Goal: Communication & Community: Answer question/provide support

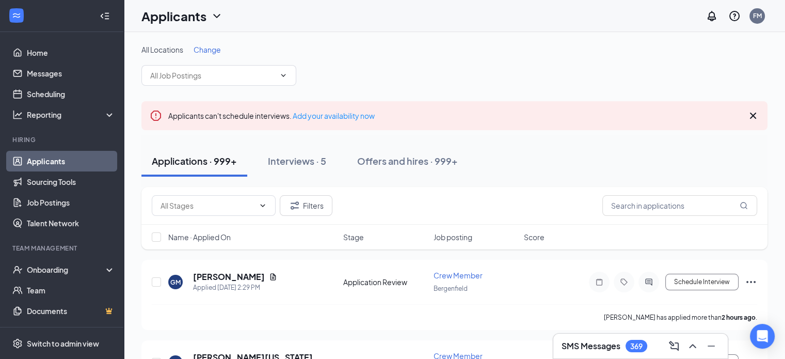
click at [633, 339] on div "SMS Messages 369" at bounding box center [641, 346] width 158 height 17
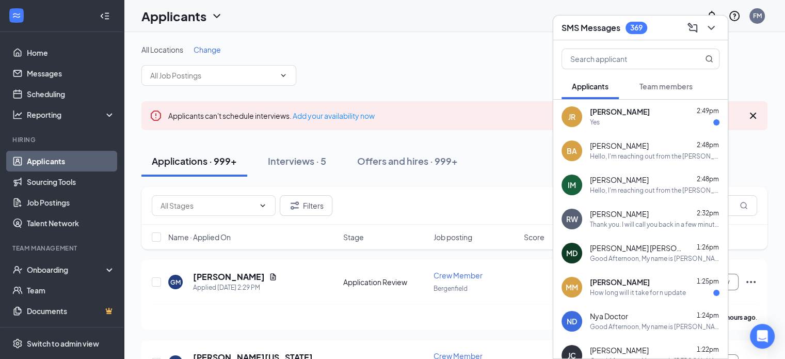
click at [647, 213] on span "[PERSON_NAME]" at bounding box center [619, 214] width 59 height 10
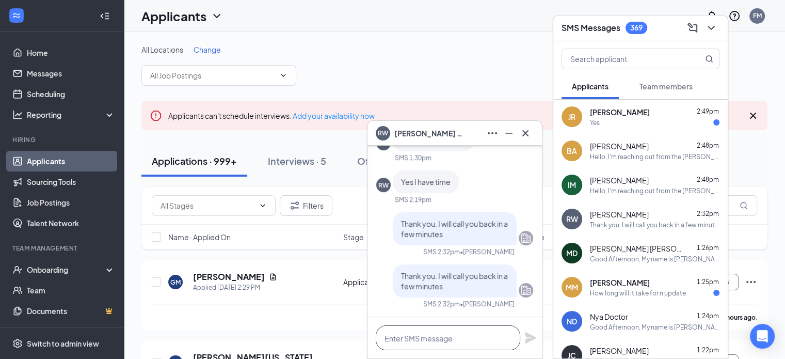
click at [455, 340] on textarea at bounding box center [448, 337] width 145 height 25
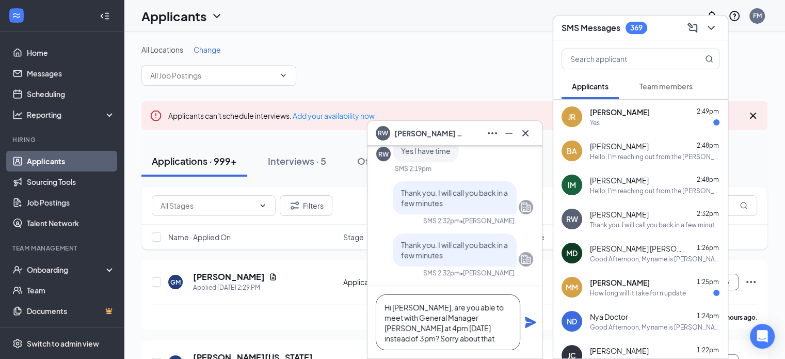
type textarea "Hi [PERSON_NAME], are you able to meet with General Manager [PERSON_NAME] at 4p…"
click at [532, 319] on icon "Plane" at bounding box center [531, 322] width 12 height 12
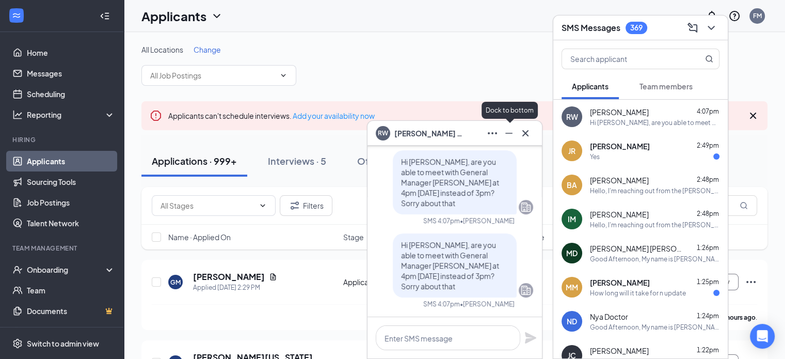
click at [510, 129] on icon "Minimize" at bounding box center [509, 133] width 12 height 12
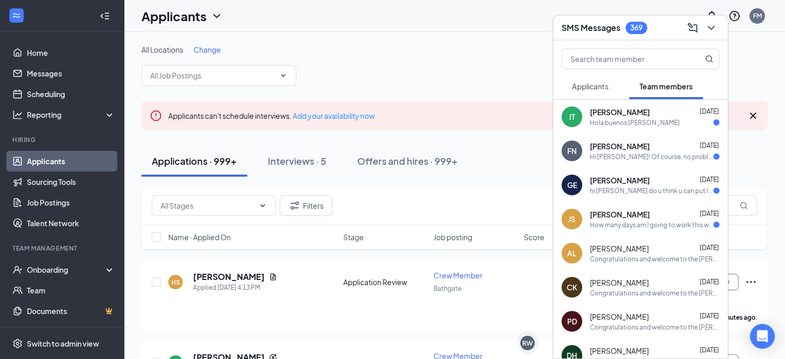
click at [594, 86] on span "Applicants" at bounding box center [590, 86] width 37 height 9
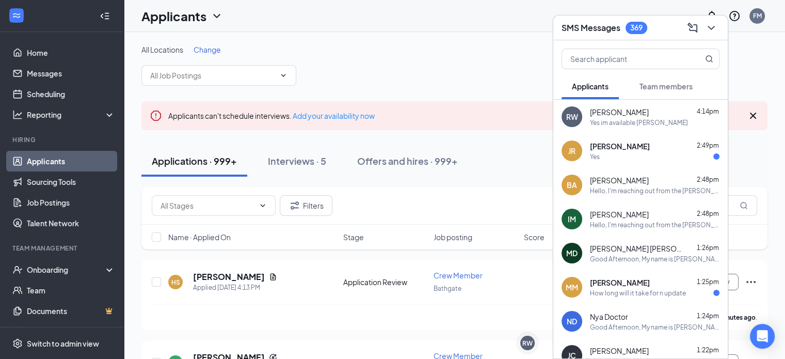
click at [672, 113] on div "[PERSON_NAME] 4:14pm" at bounding box center [655, 112] width 130 height 10
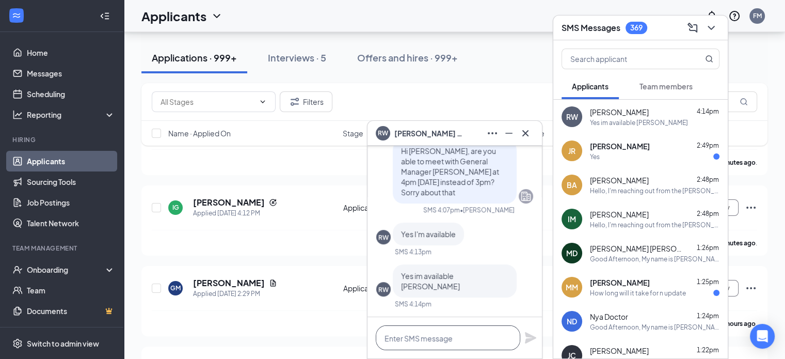
click at [442, 341] on textarea at bounding box center [448, 337] width 145 height 25
type textarea "Great, thank you"
click at [530, 337] on icon "Plane" at bounding box center [530, 337] width 11 height 11
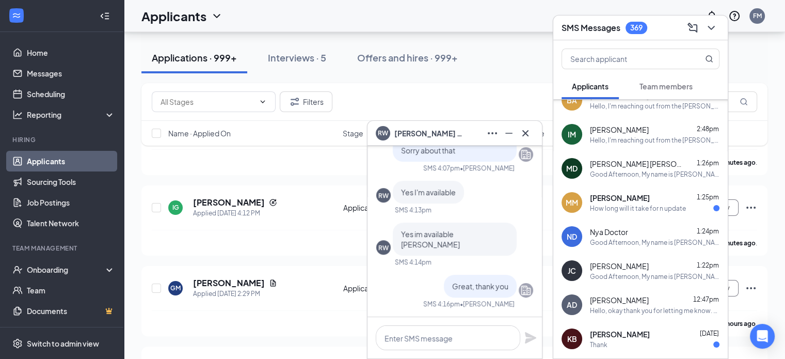
scroll to position [103, 0]
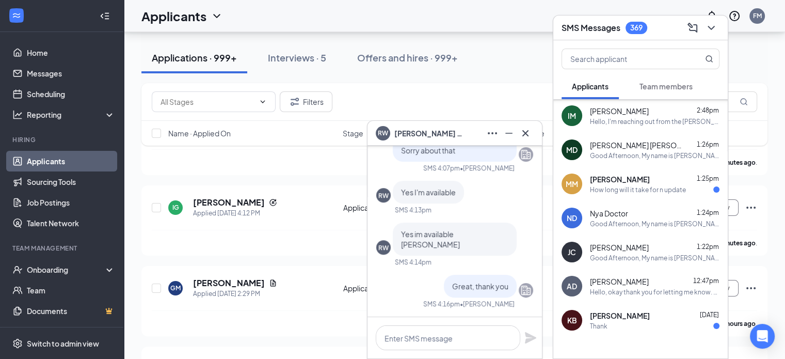
click at [649, 282] on span "[PERSON_NAME]" at bounding box center [619, 281] width 59 height 10
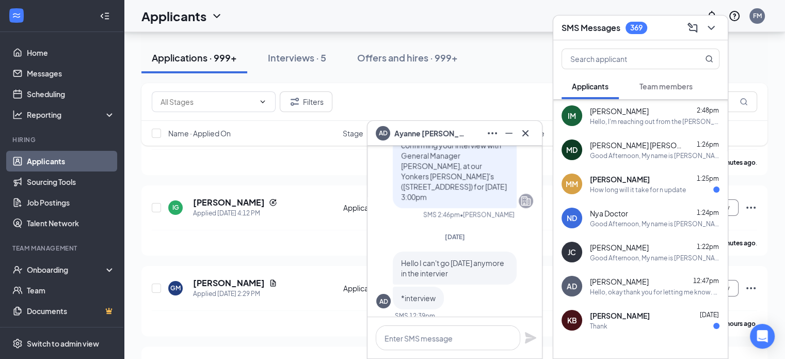
scroll to position [-155, 0]
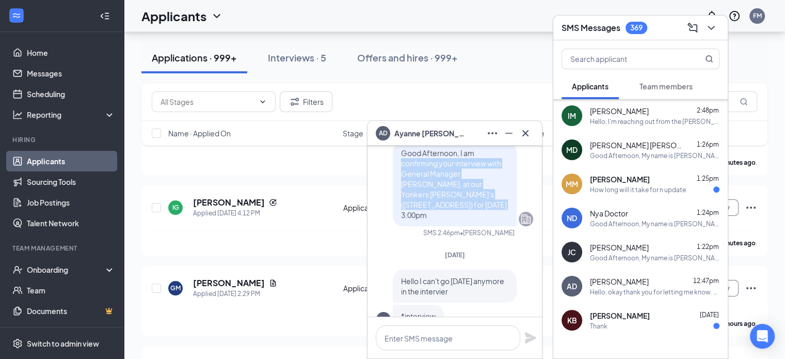
drag, startPoint x: 393, startPoint y: 174, endPoint x: 441, endPoint y: 213, distance: 62.4
click at [441, 213] on p "Good Afternoon, I am confirming your interview with General Manager [PERSON_NAM…" at bounding box center [454, 184] width 107 height 72
copy span "confirming your interview with General Manager [PERSON_NAME], at our Yonkers [P…"
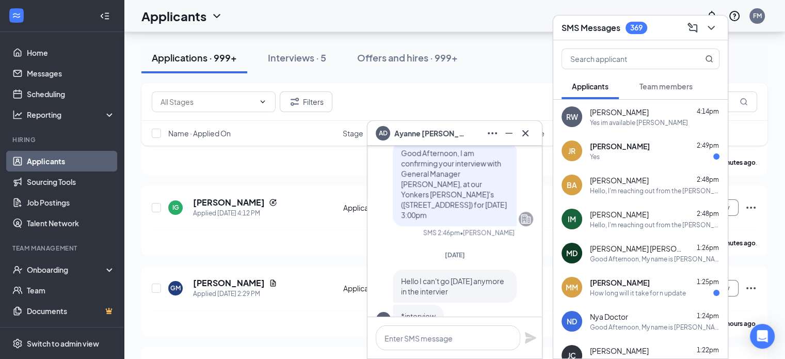
click at [654, 121] on div "Yes im available [PERSON_NAME]" at bounding box center [639, 122] width 98 height 9
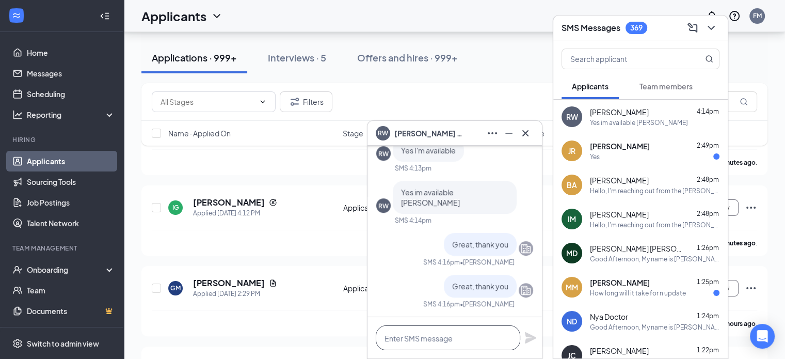
click at [453, 339] on textarea at bounding box center [448, 337] width 145 height 25
paste textarea "confirming your interview with General Manager [PERSON_NAME], at our Yonkers [P…"
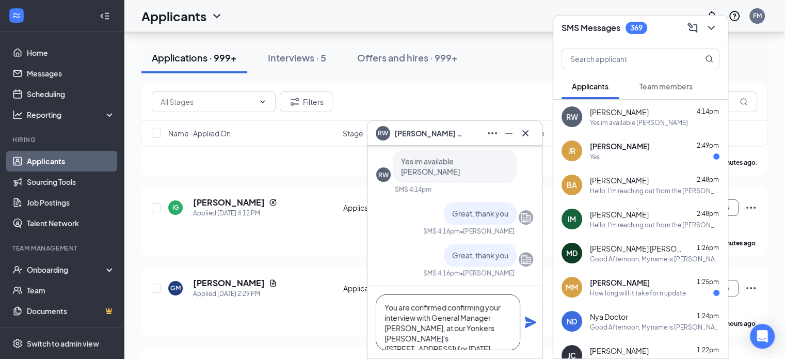
drag, startPoint x: 448, startPoint y: 308, endPoint x: 483, endPoint y: 305, distance: 35.3
click at [483, 305] on textarea "You are confirmed confirming your interview with General Manager [PERSON_NAME],…" at bounding box center [448, 322] width 145 height 56
click at [446, 338] on textarea "You are confirmed for your interview with General Manager [PERSON_NAME], at our…" at bounding box center [448, 322] width 145 height 56
click at [461, 336] on textarea "You are confirmed for your interview with General Manager [PERSON_NAME], at our…" at bounding box center [448, 322] width 145 height 56
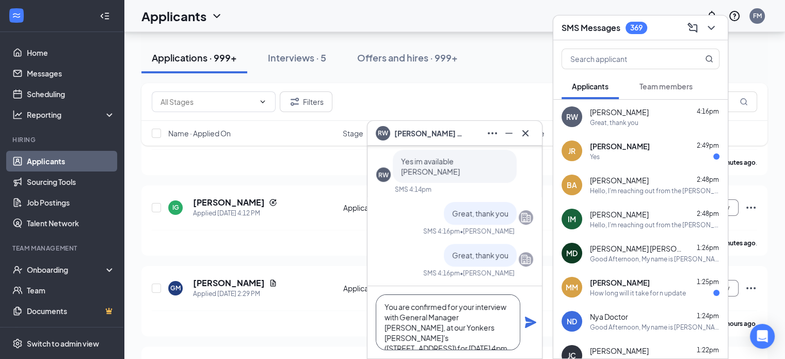
click at [433, 336] on textarea "You are confirmed for your interview with General Manager [PERSON_NAME], at our…" at bounding box center [448, 322] width 145 height 56
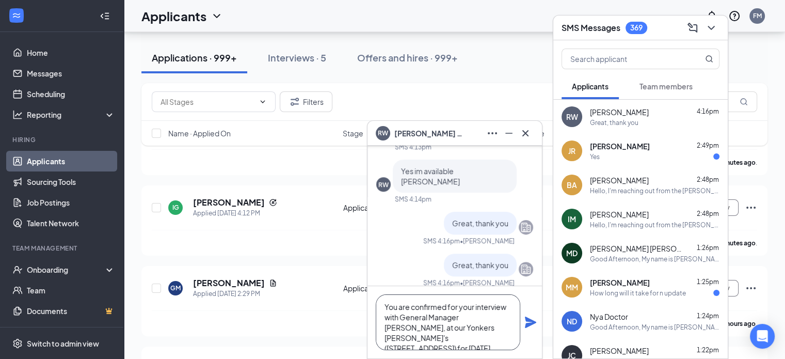
type textarea "You are confirmed for your interview with General Manager [PERSON_NAME], at our…"
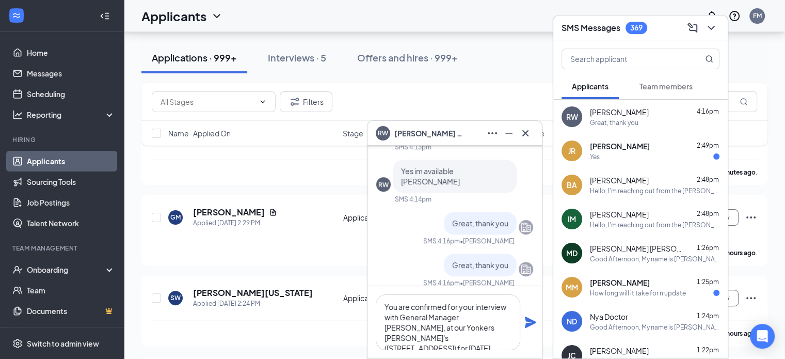
scroll to position [258, 0]
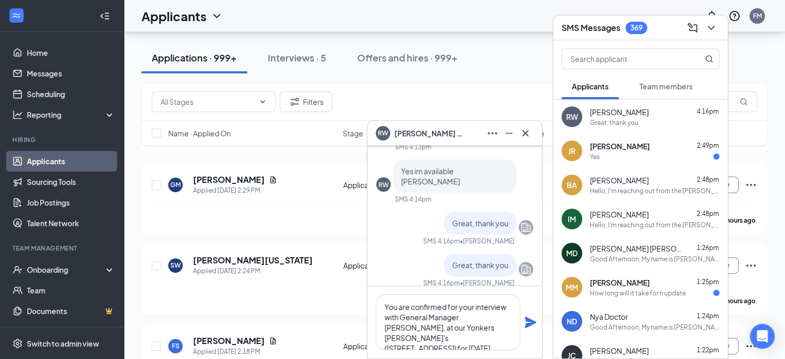
click at [526, 320] on icon "Plane" at bounding box center [530, 322] width 11 height 11
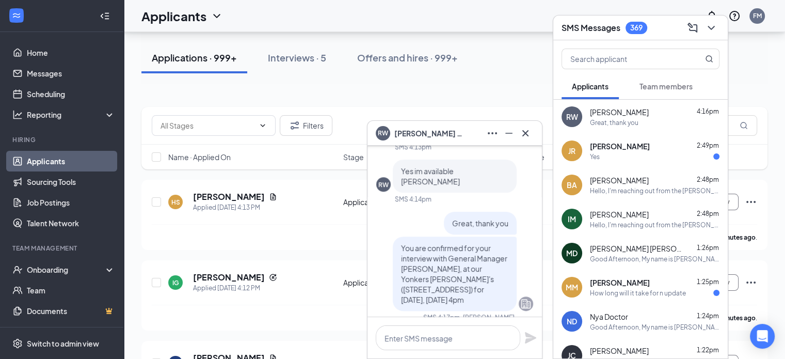
scroll to position [103, 0]
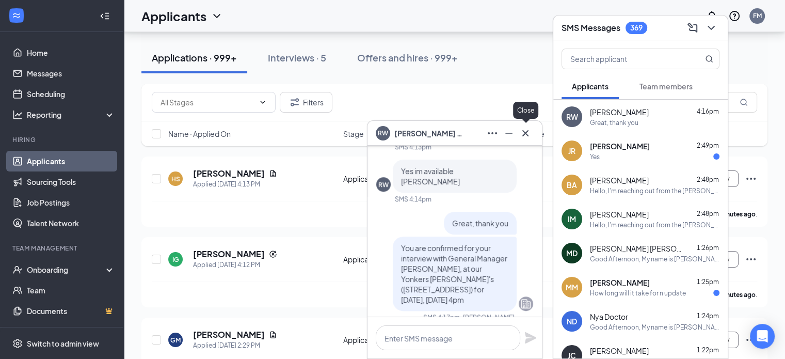
click at [529, 136] on icon "Cross" at bounding box center [526, 133] width 12 height 12
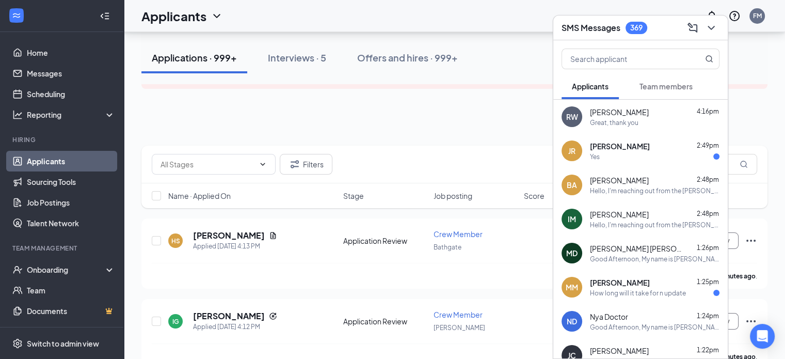
scroll to position [0, 0]
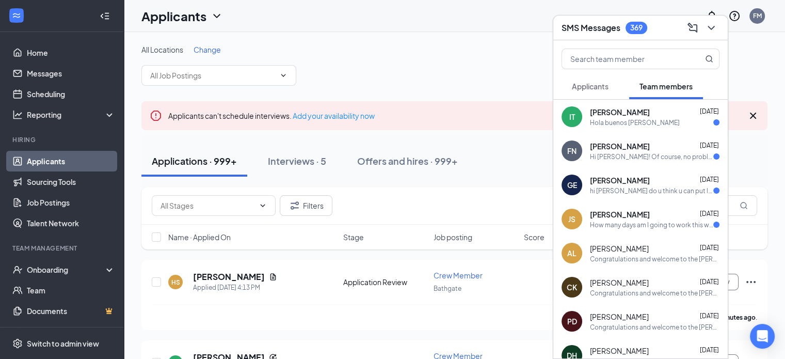
click at [592, 86] on span "Applicants" at bounding box center [590, 86] width 37 height 9
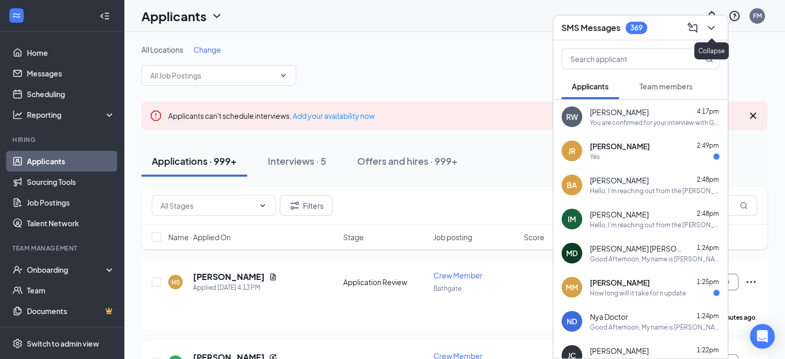
click at [709, 26] on icon "ChevronDown" at bounding box center [711, 28] width 7 height 4
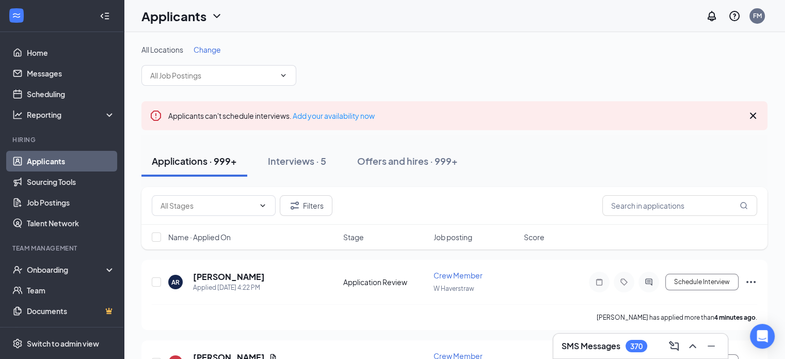
click at [616, 344] on h3 "SMS Messages" at bounding box center [591, 345] width 59 height 11
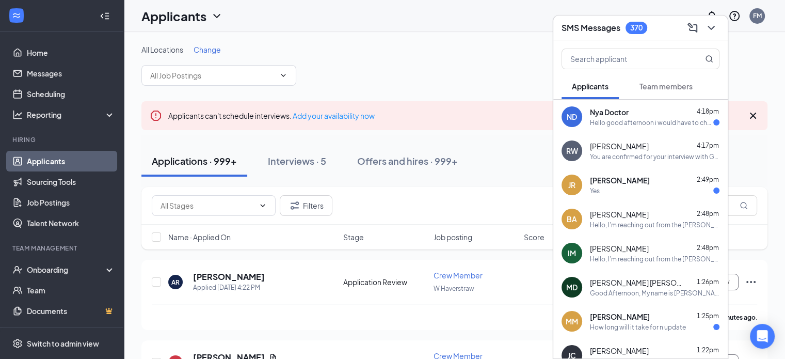
click at [624, 121] on div "Hello good afternoon i would have to change my availability if your still inter…" at bounding box center [651, 122] width 123 height 9
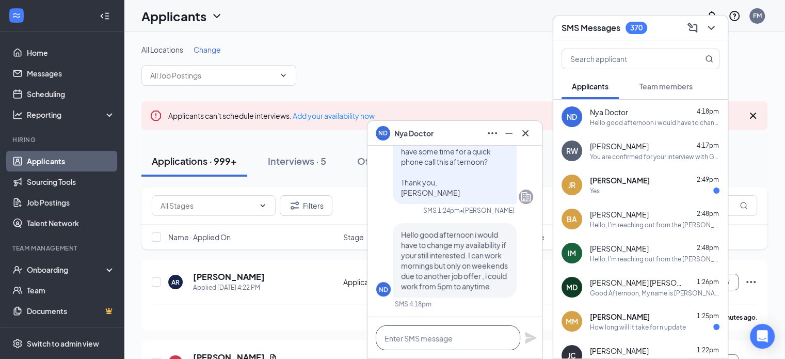
click at [446, 335] on textarea at bounding box center [448, 337] width 145 height 25
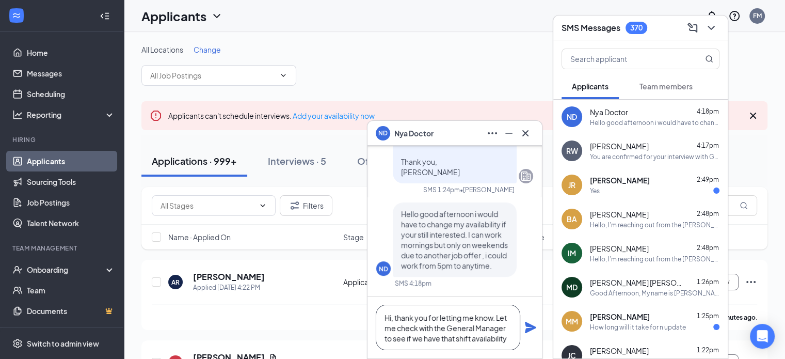
type textarea "Hi, thank you for letting me know. Let me check with the General Manager to see…"
click at [534, 327] on icon "Plane" at bounding box center [530, 327] width 11 height 11
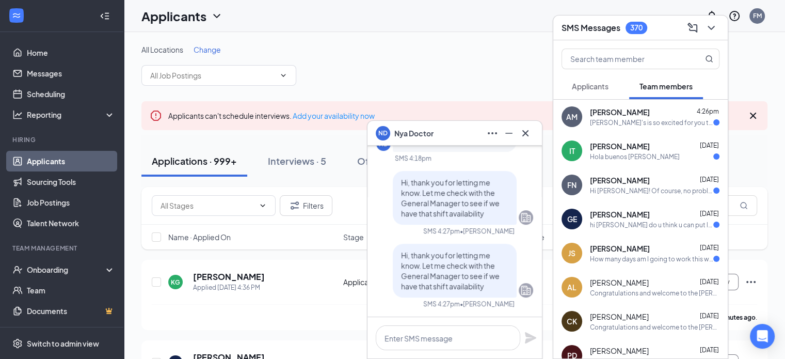
click at [597, 85] on span "Applicants" at bounding box center [590, 86] width 37 height 9
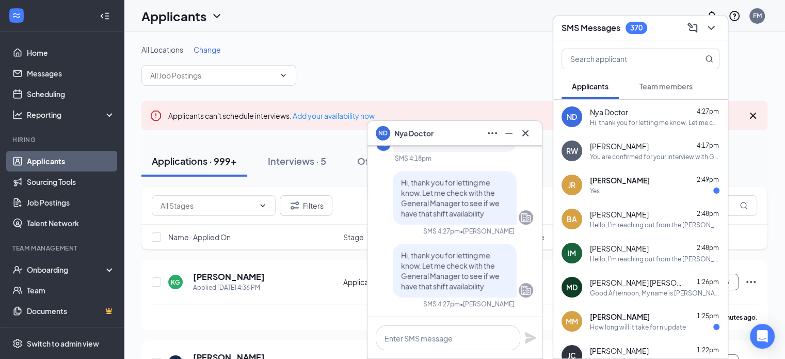
click at [671, 83] on span "Team members" at bounding box center [666, 86] width 53 height 9
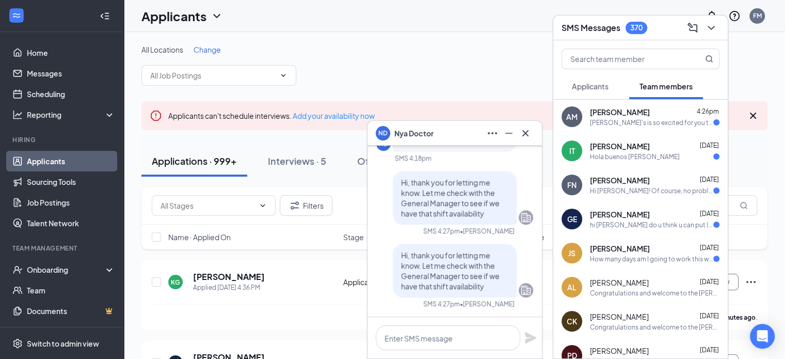
click at [603, 89] on span "Applicants" at bounding box center [590, 86] width 37 height 9
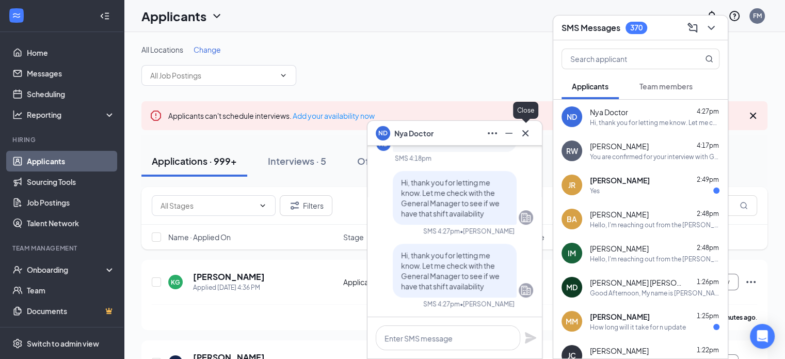
click at [529, 133] on icon "Cross" at bounding box center [526, 133] width 12 height 12
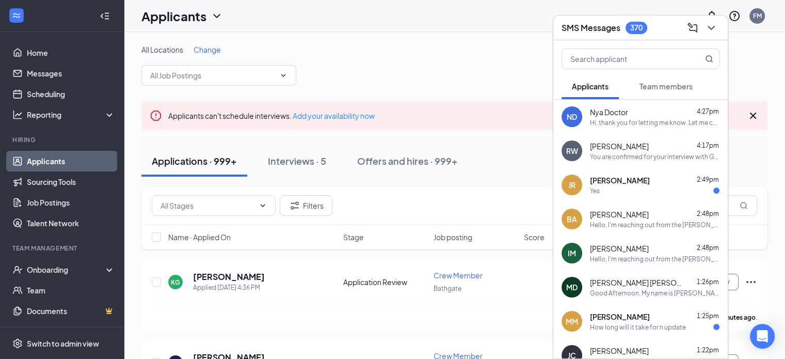
click at [642, 163] on div "RW Rashawn Wisdom 4:17pm You are confirmed for your interview with General Mana…" at bounding box center [641, 151] width 175 height 34
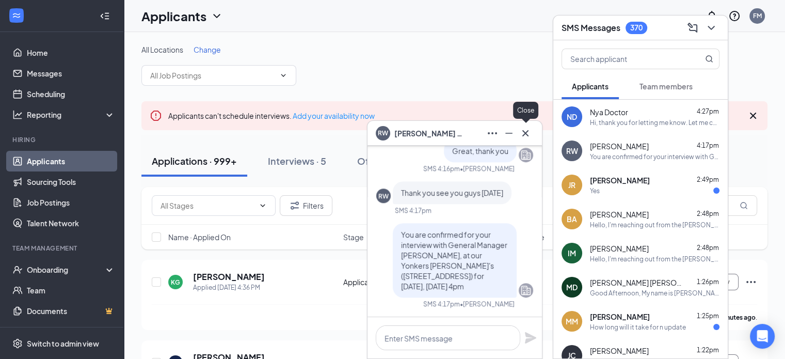
click at [524, 135] on icon "Cross" at bounding box center [526, 133] width 12 height 12
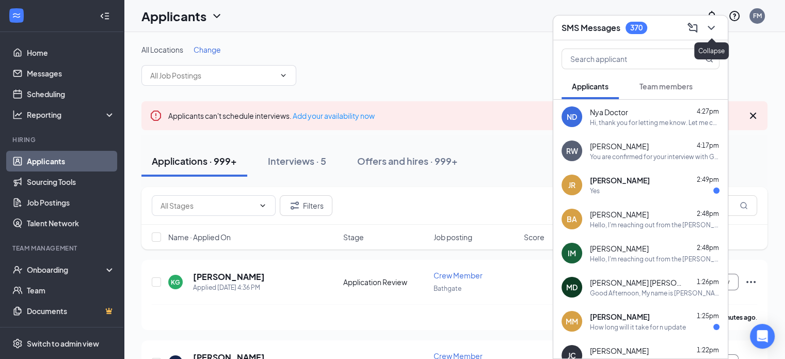
click at [710, 28] on icon "ChevronDown" at bounding box center [711, 28] width 7 height 4
